Goal: Information Seeking & Learning: Compare options

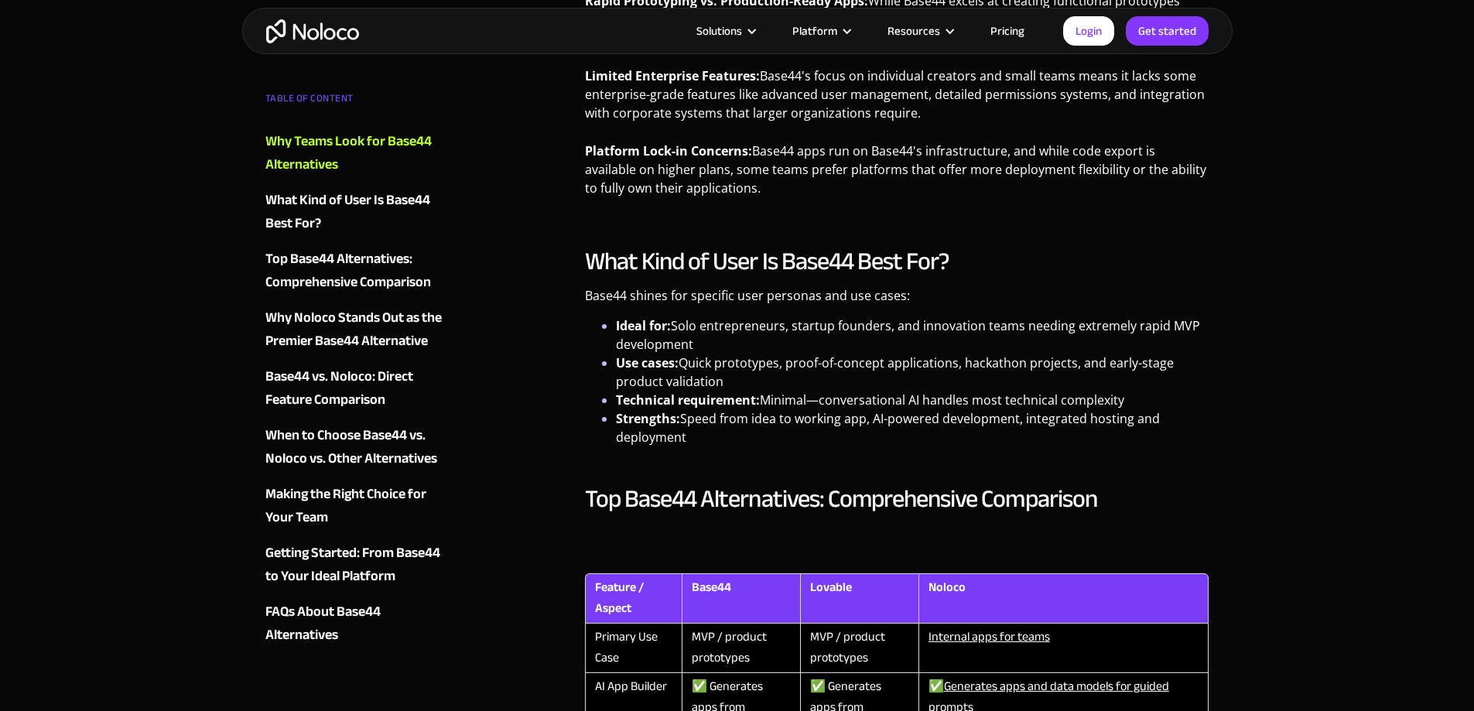
scroll to position [1625, 0]
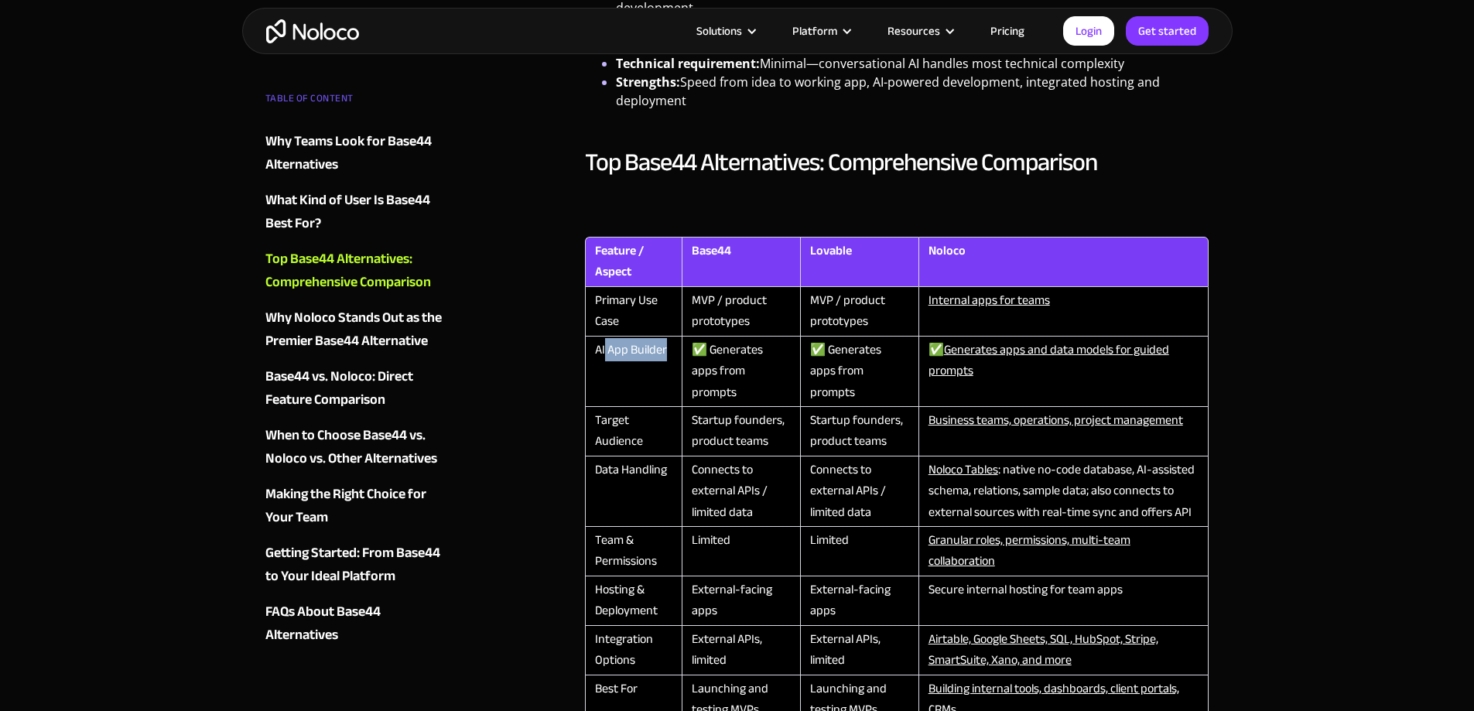
drag, startPoint x: 604, startPoint y: 349, endPoint x: 684, endPoint y: 350, distance: 79.7
click at [683, 350] on tr "AI App Builder ✅ Generates apps from prompts ✅ Generates apps from prompts ✅ Ge…" at bounding box center [897, 372] width 625 height 70
click at [674, 384] on td "AI App Builder" at bounding box center [633, 372] width 97 height 70
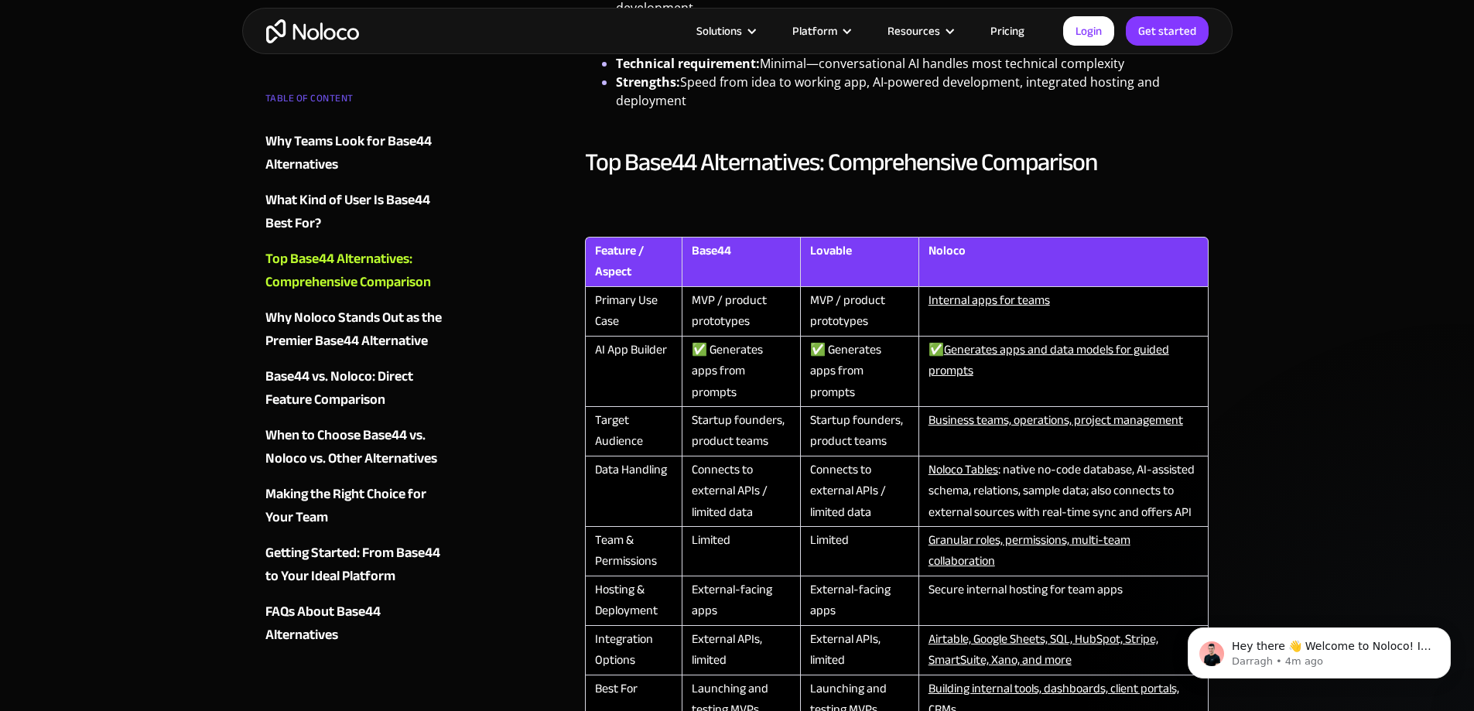
click at [947, 255] on th "Noloco" at bounding box center [1064, 262] width 291 height 50
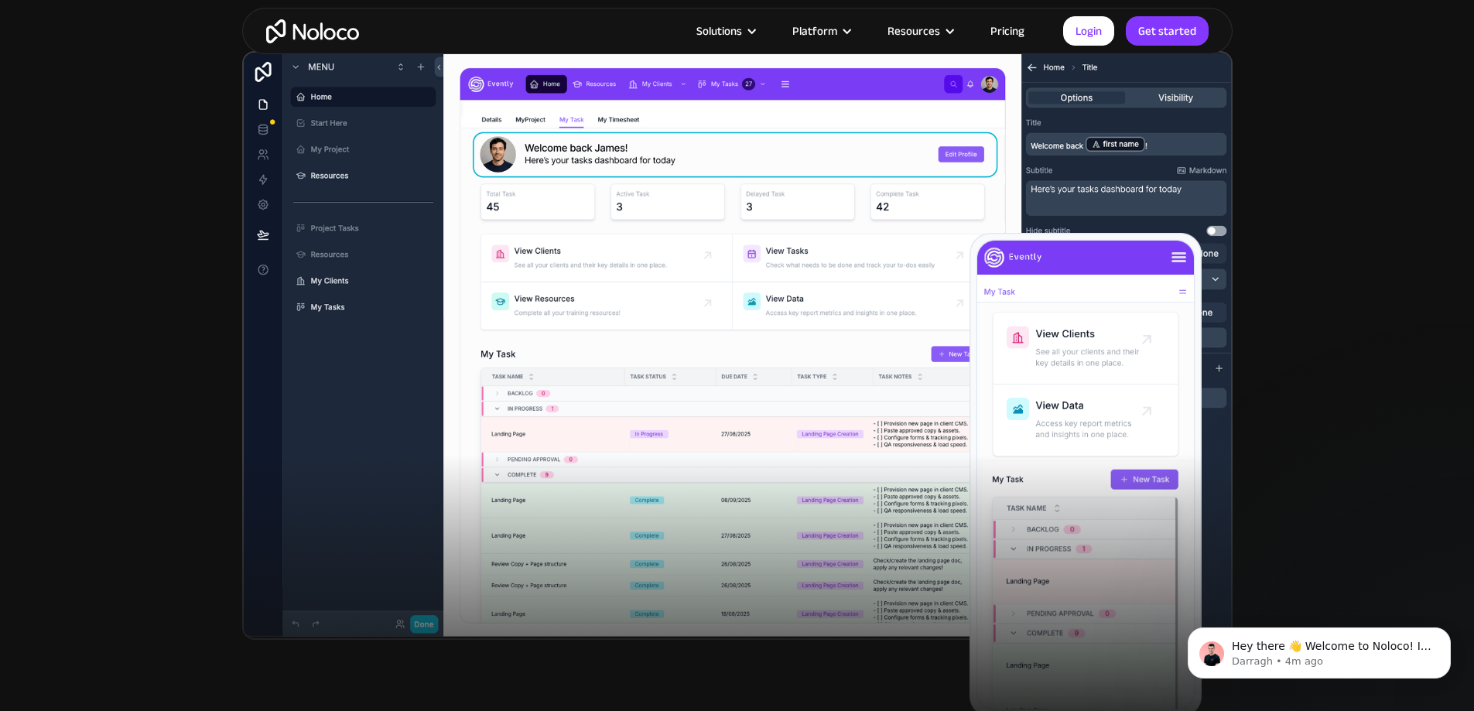
scroll to position [464, 0]
